Goal: Task Accomplishment & Management: Use online tool/utility

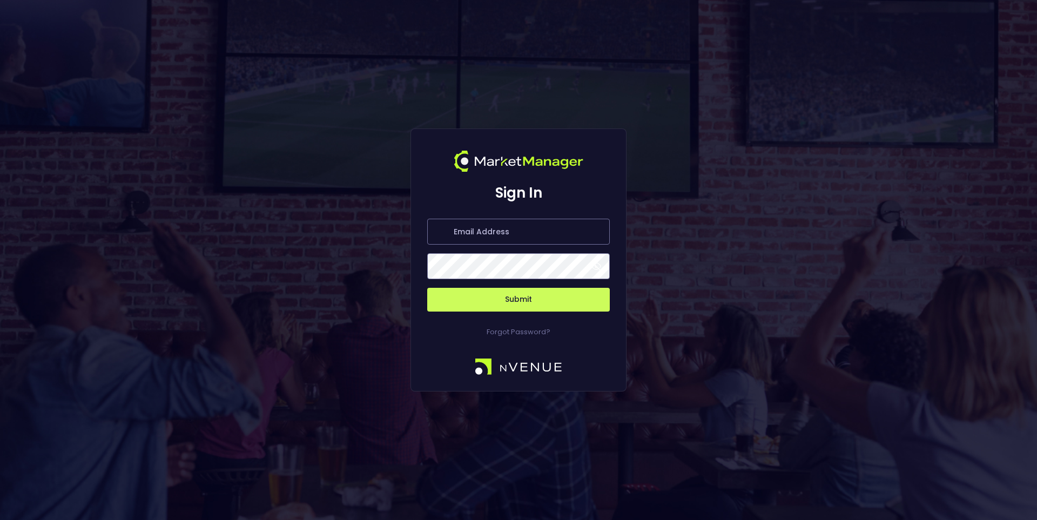
type input "[PERSON_NAME][EMAIL_ADDRESS][DOMAIN_NAME]"
click at [515, 301] on button "Submit" at bounding box center [518, 300] width 183 height 24
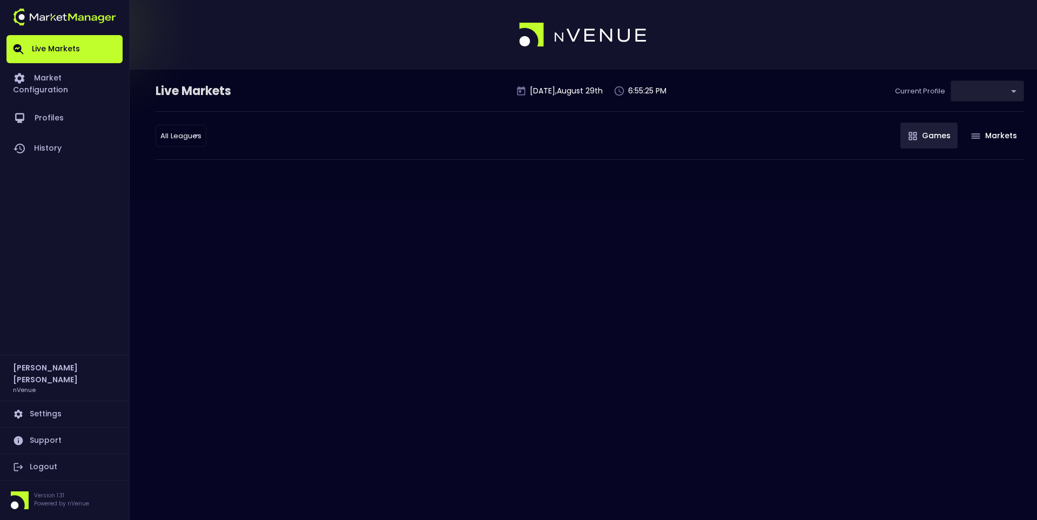
type input "0d810fa5-e353-4d9c-b11d-31f095cae871"
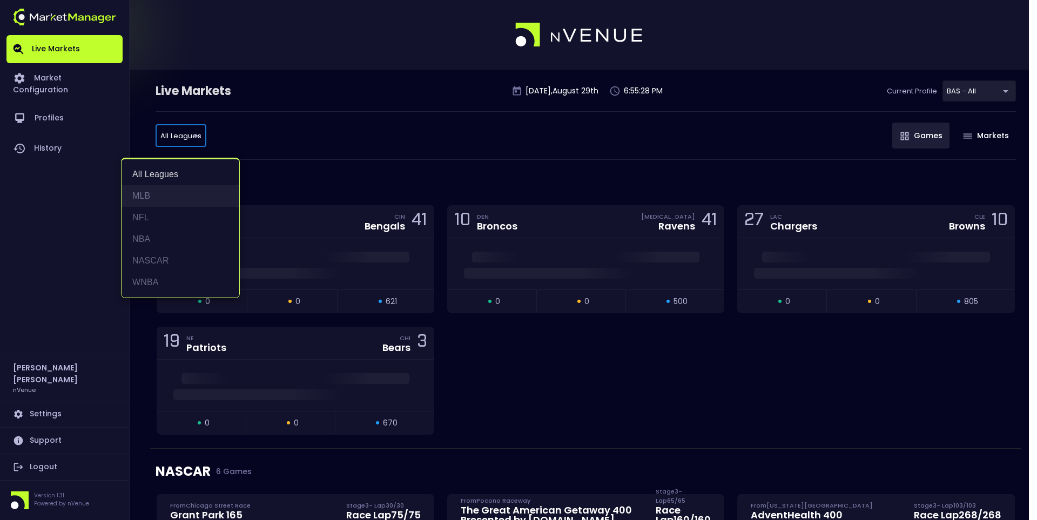
click at [160, 196] on li "MLB" at bounding box center [181, 196] width 118 height 22
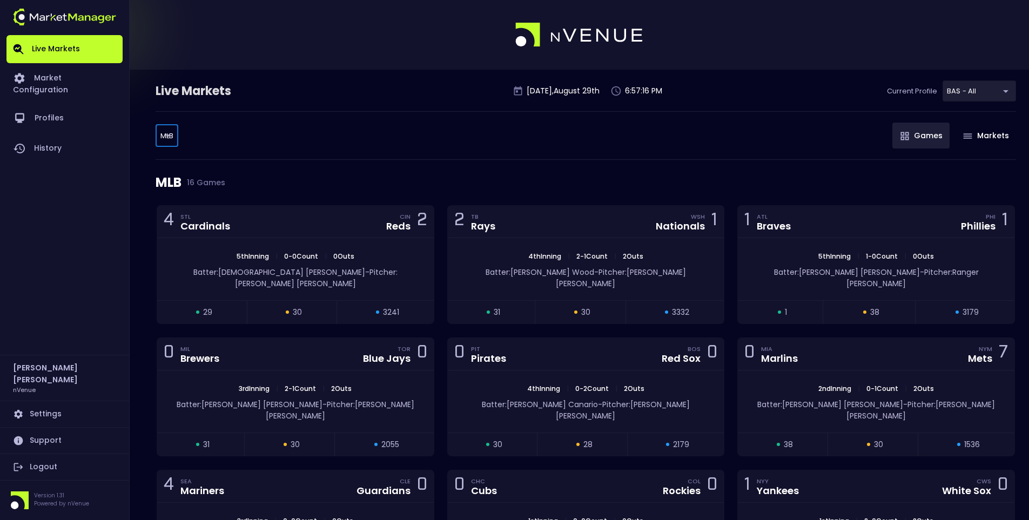
click at [168, 133] on body "Live Markets Market Configuration Profiles History [PERSON_NAME] nVenue Setting…" at bounding box center [514, 514] width 1029 height 1029
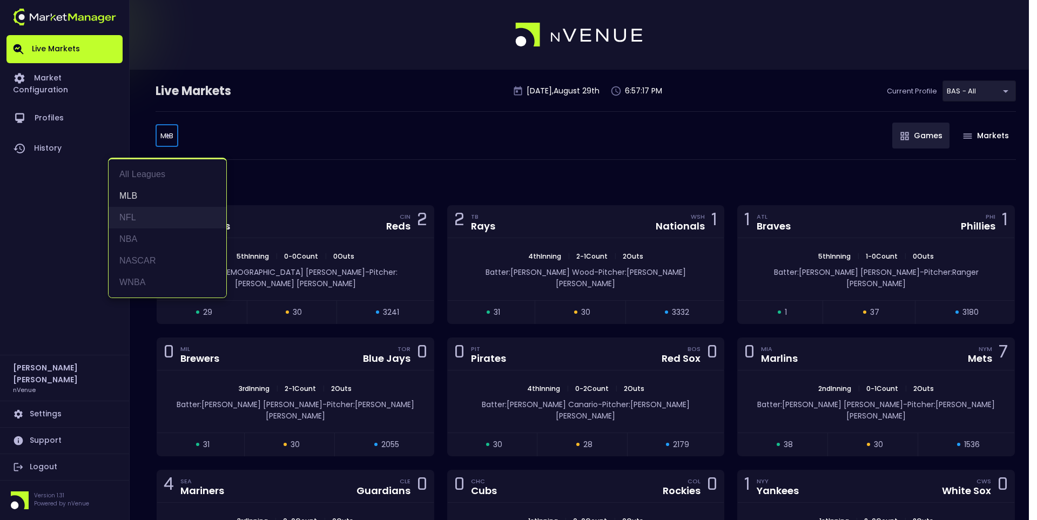
click at [161, 217] on li "NFL" at bounding box center [168, 218] width 118 height 22
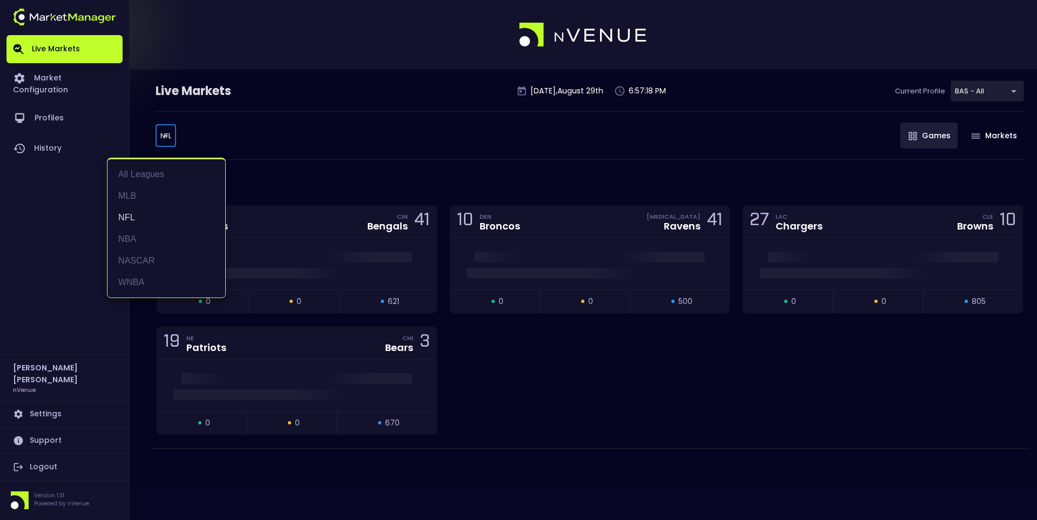
click at [170, 140] on body "Live Markets Market Configuration Profiles History [PERSON_NAME] nVenue Setting…" at bounding box center [518, 260] width 1037 height 520
click at [156, 193] on li "MLB" at bounding box center [167, 196] width 118 height 22
type input "MLB"
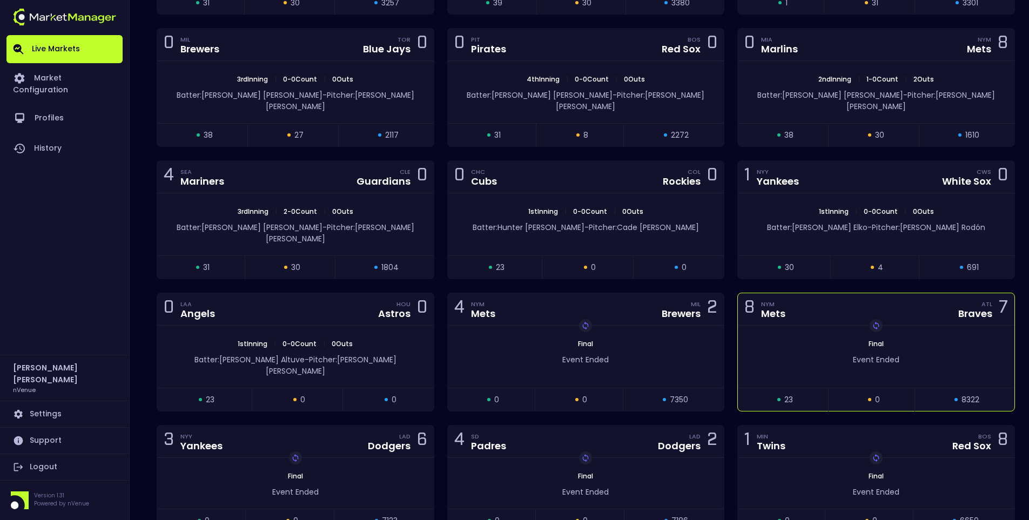
scroll to position [290, 0]
